Goal: Task Accomplishment & Management: Use online tool/utility

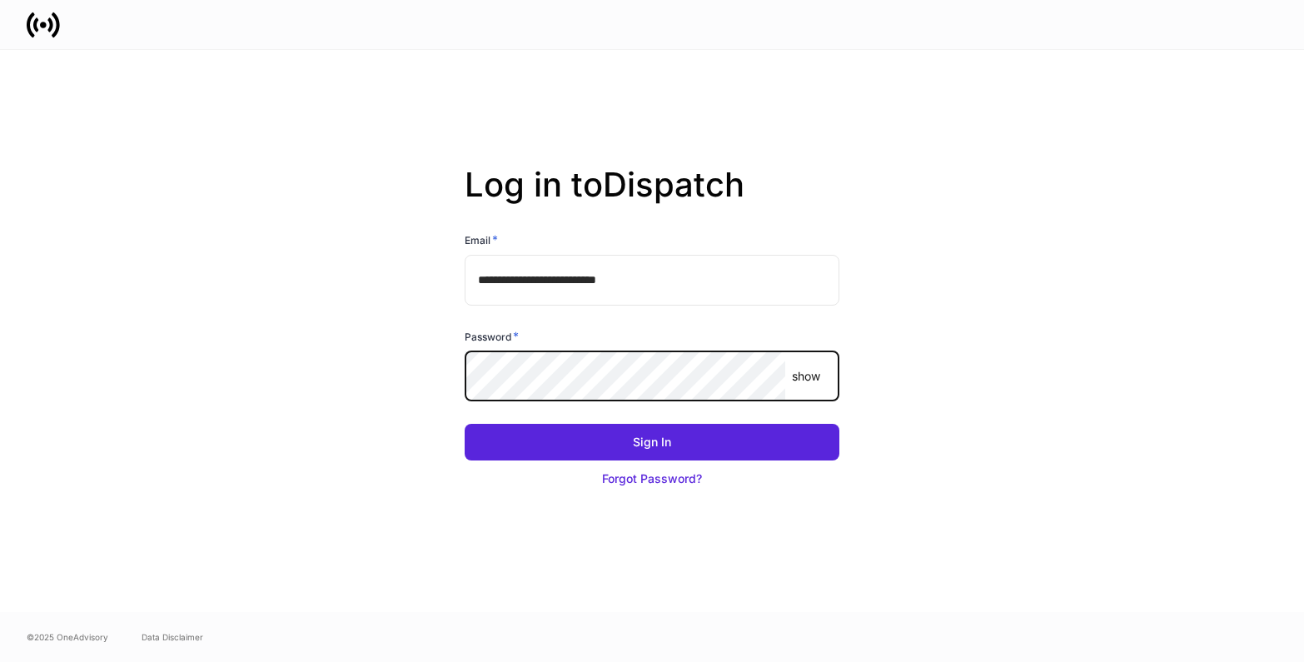
click at [0, 661] on com-1password-button at bounding box center [0, 662] width 0 height 0
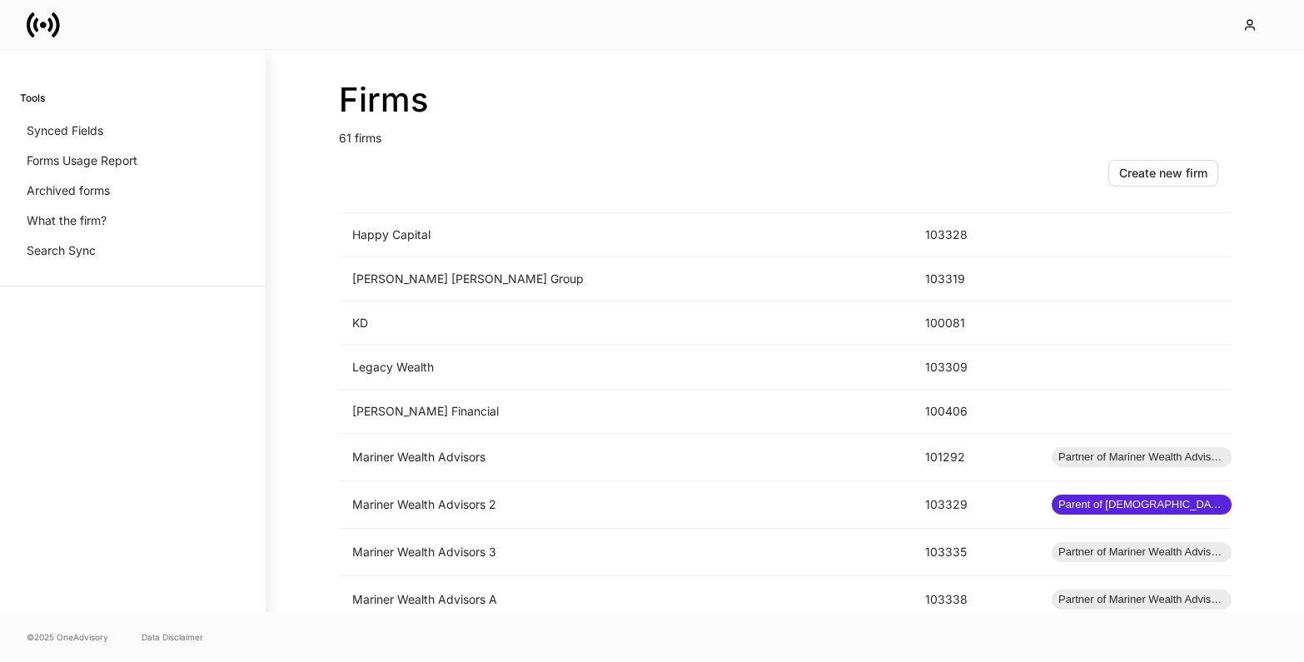
scroll to position [2362, 0]
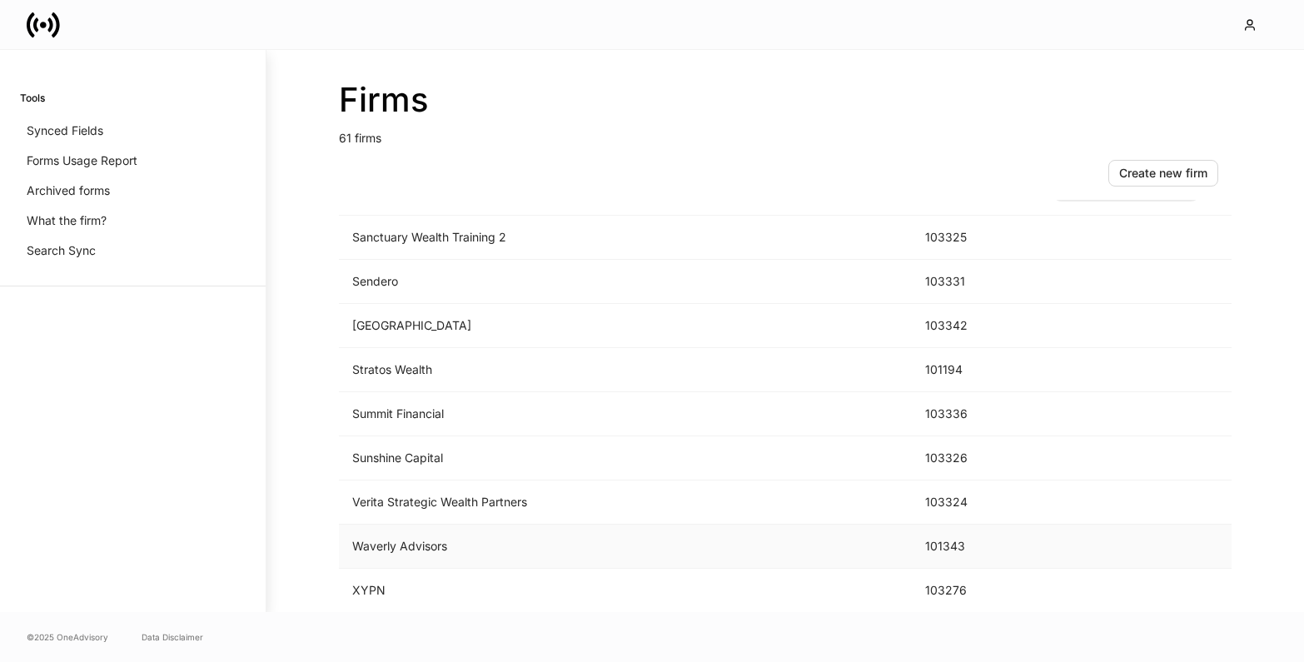
click at [619, 552] on td "Waverly Advisors" at bounding box center [625, 547] width 573 height 44
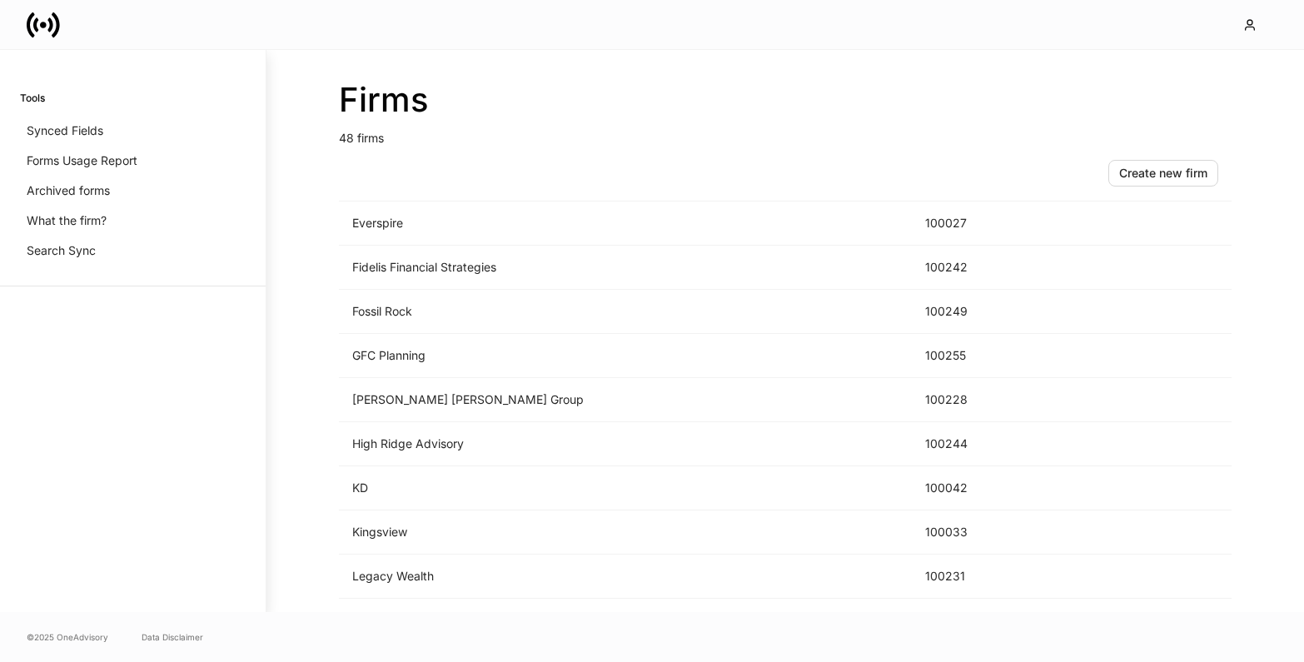
scroll to position [1765, 0]
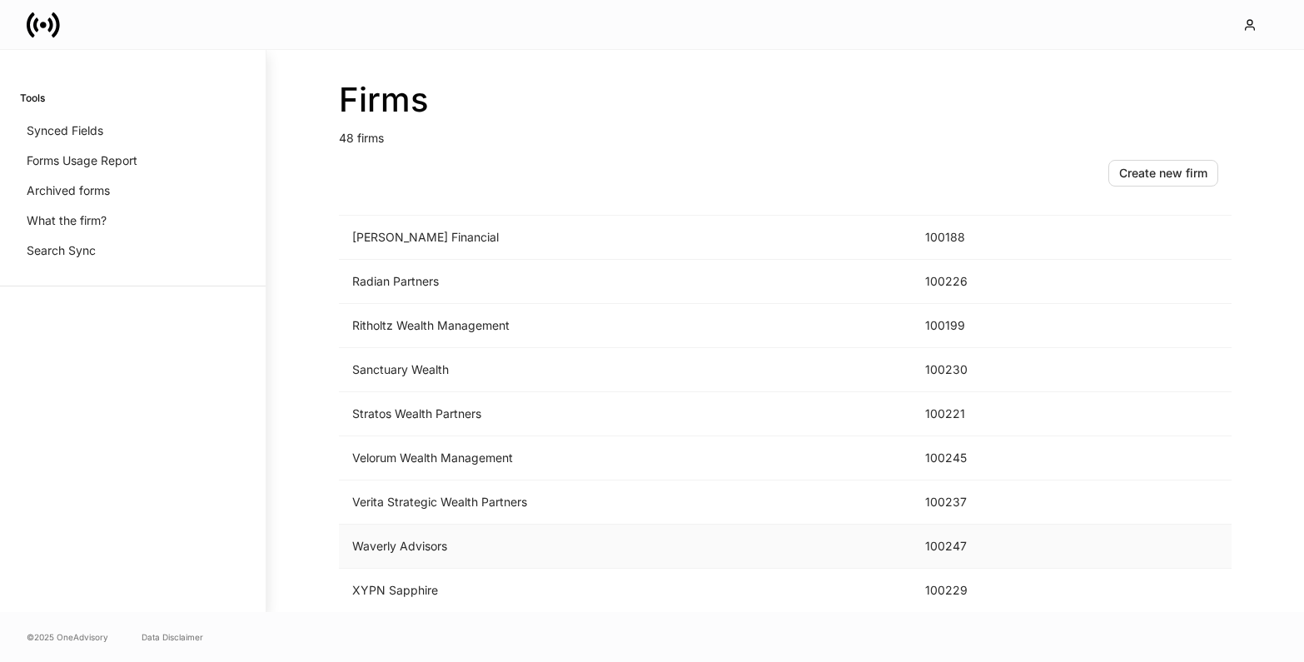
click at [601, 542] on td "Waverly Advisors" at bounding box center [625, 547] width 573 height 44
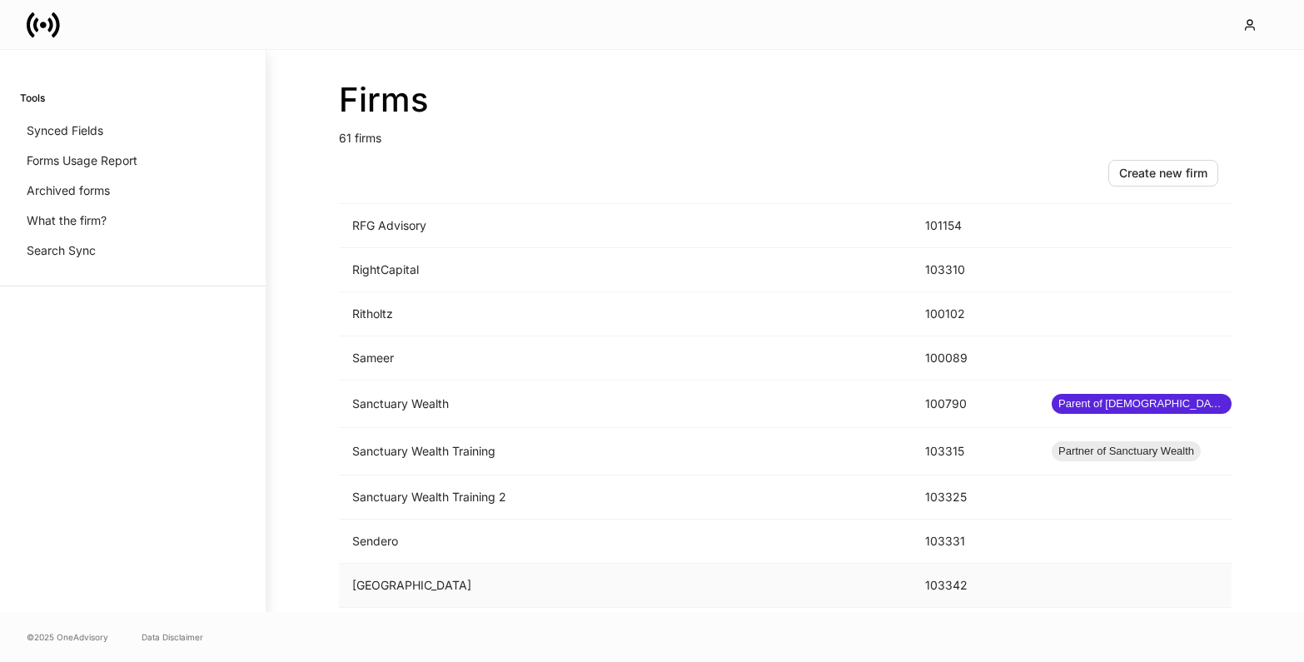
scroll to position [2362, 0]
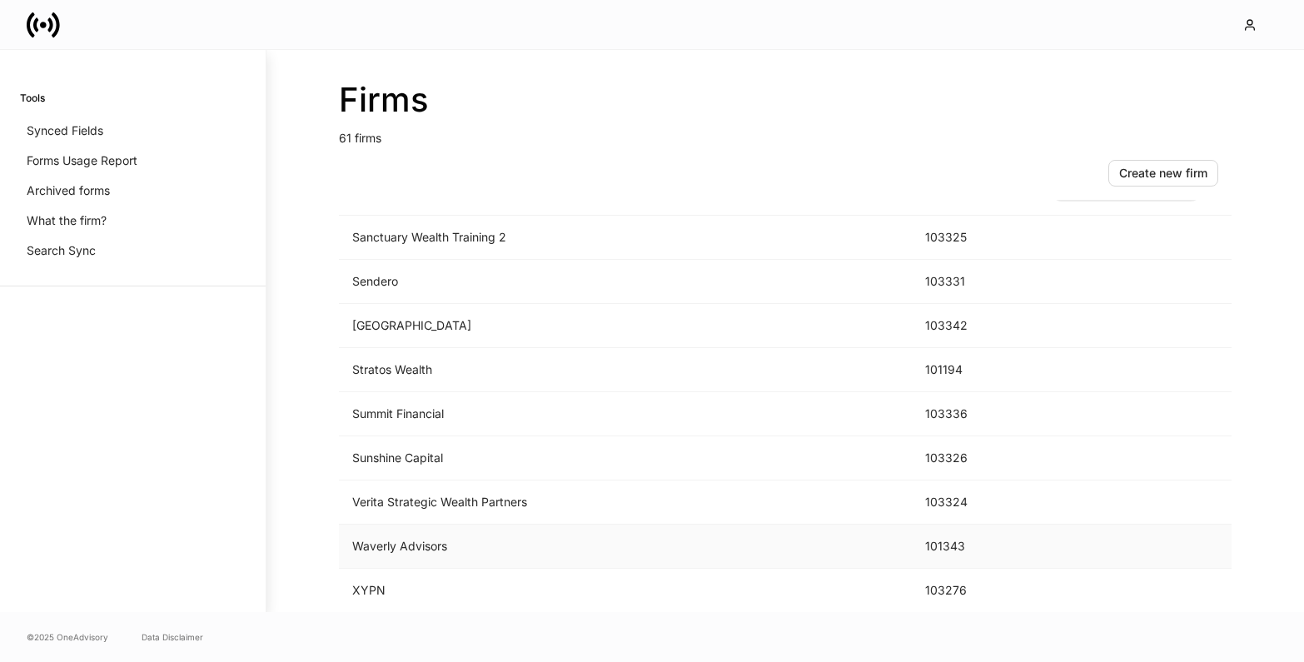
click at [460, 554] on td "Waverly Advisors" at bounding box center [625, 547] width 573 height 44
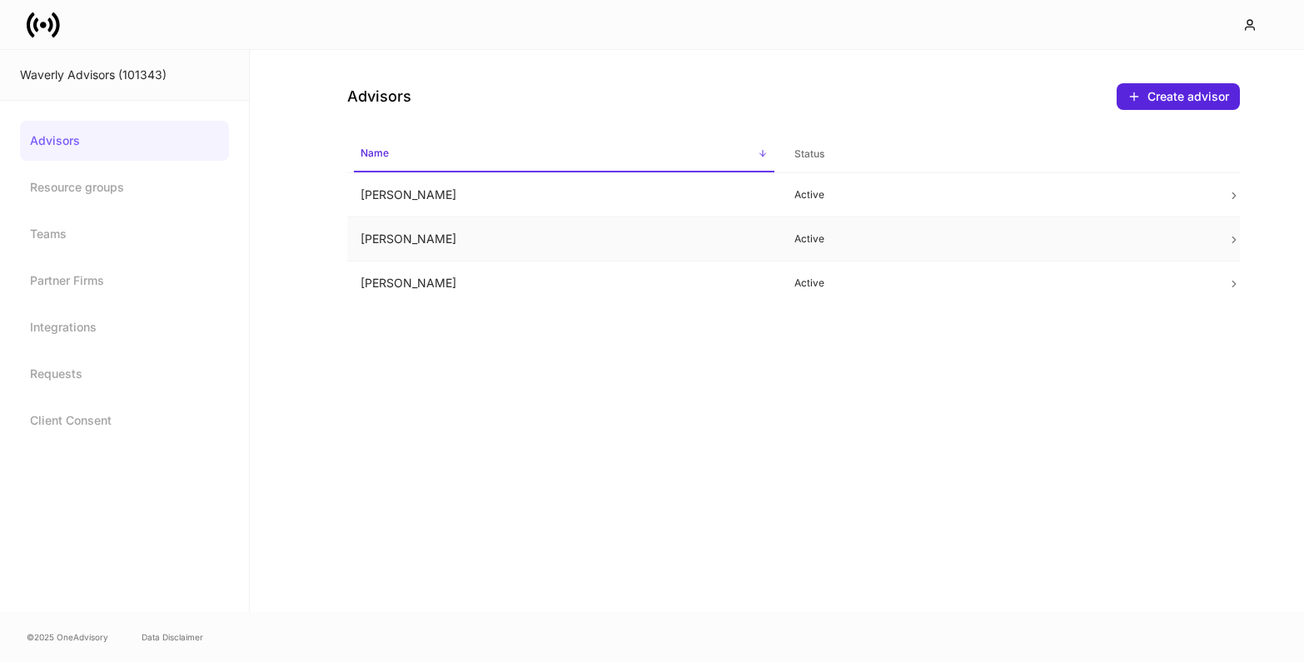
click at [612, 235] on td "[PERSON_NAME]" at bounding box center [564, 239] width 434 height 44
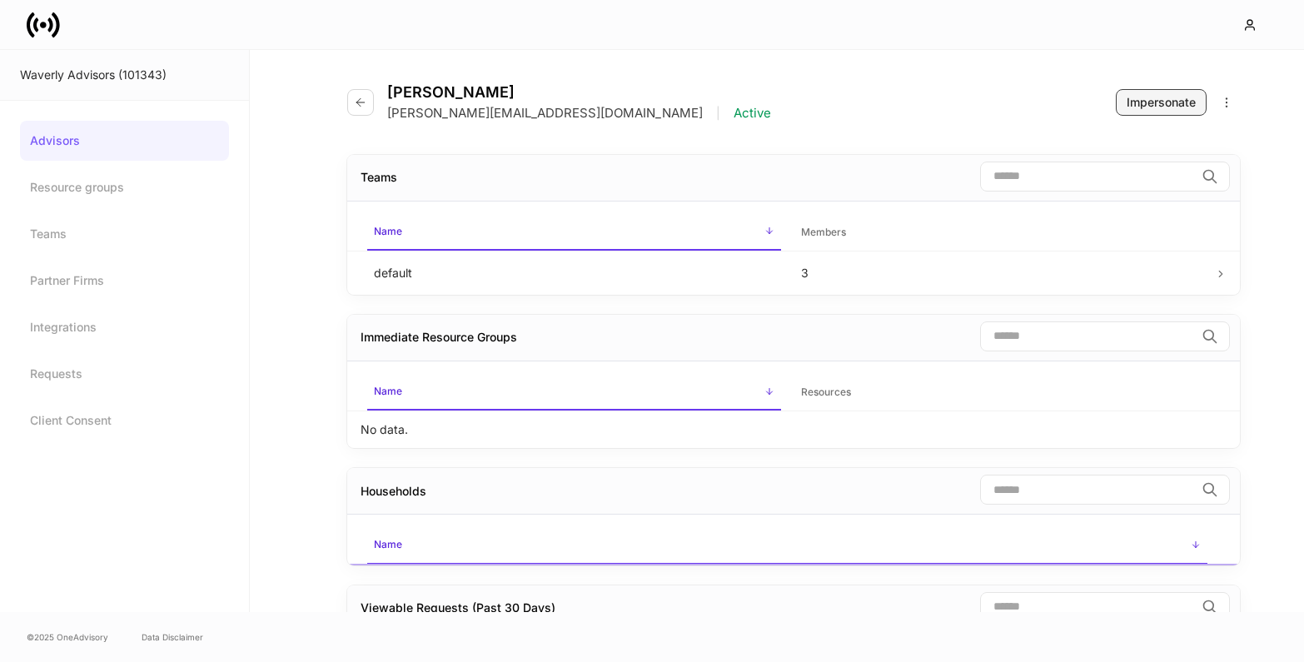
click at [1149, 102] on div "Impersonate" at bounding box center [1161, 102] width 69 height 17
